Goal: Information Seeking & Learning: Learn about a topic

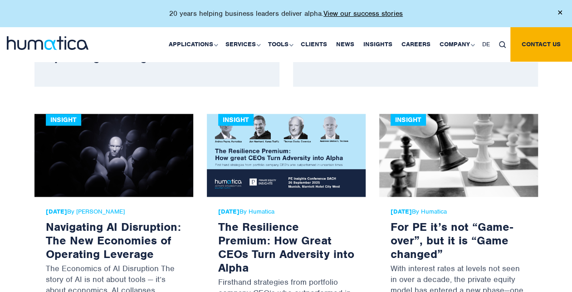
scroll to position [363, 0]
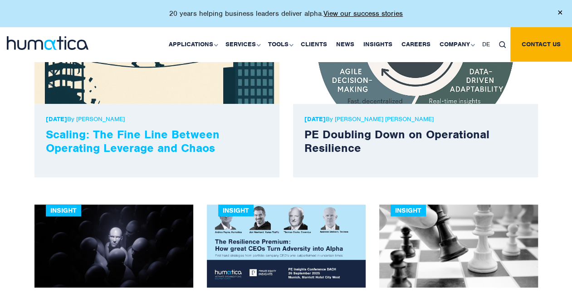
click at [132, 141] on link "Scaling: The Fine Line Between Operating Leverage and Chaos" at bounding box center [133, 141] width 174 height 28
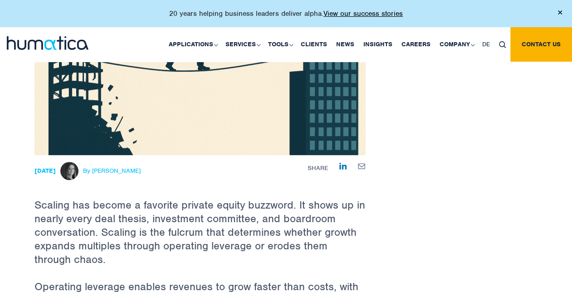
scroll to position [272, 0]
